Goal: Find specific page/section: Find specific page/section

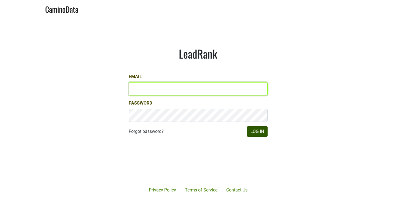
type input "[PERSON_NAME][EMAIL_ADDRESS][DOMAIN_NAME]"
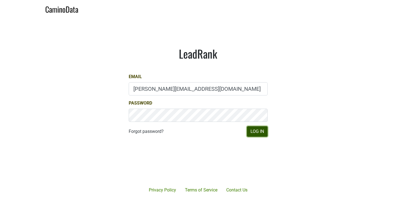
click at [252, 132] on button "Log In" at bounding box center [257, 132] width 21 height 10
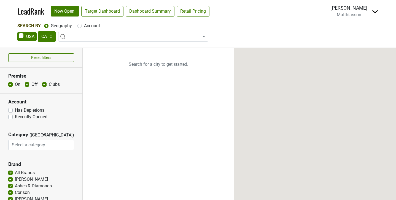
select select "CA"
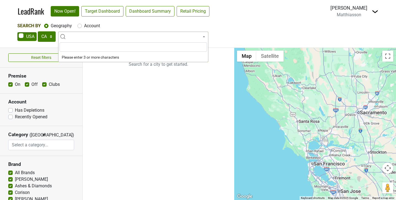
click at [76, 34] on span at bounding box center [133, 37] width 150 height 10
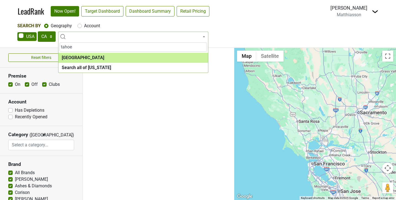
type input "tahoe"
select select "1167"
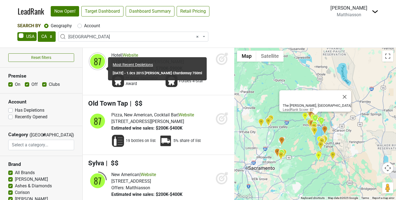
scroll to position [393, 0]
